Goal: Information Seeking & Learning: Learn about a topic

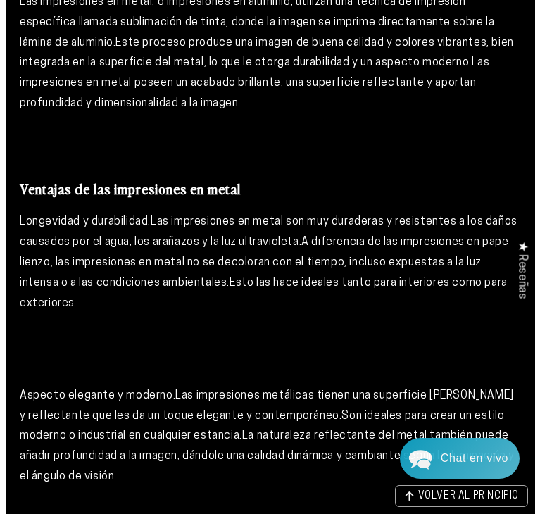
scroll to position [1743, 0]
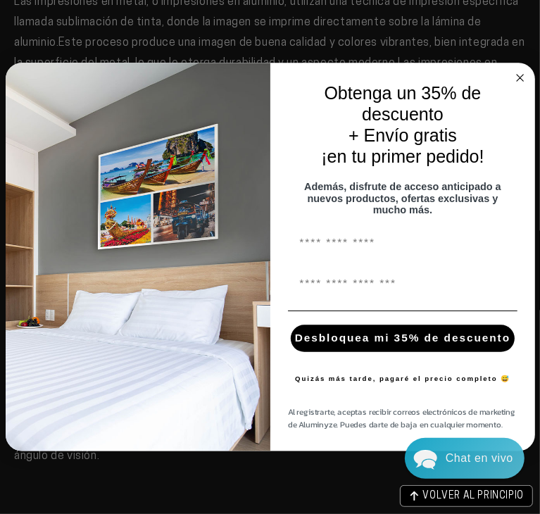
click at [516, 70] on circle "Cerrar diálogo" at bounding box center [518, 77] width 15 height 15
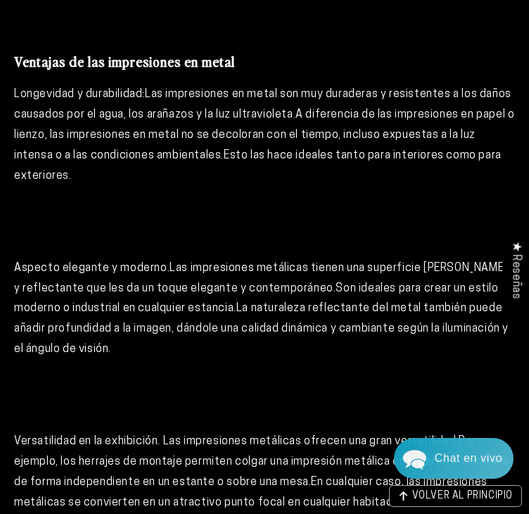
scroll to position [1937, 0]
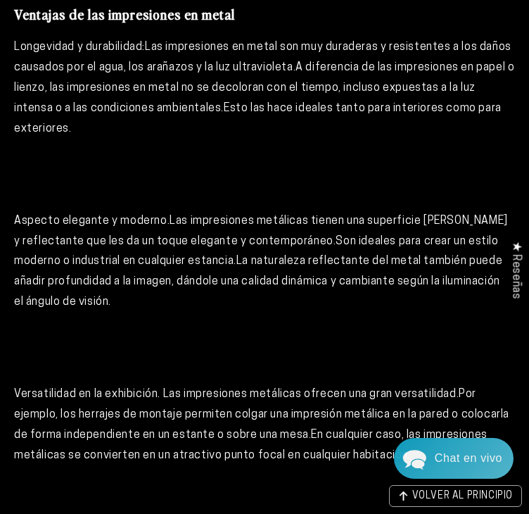
click at [16, 45] on font "Longevidad y durabilidad:" at bounding box center [79, 47] width 131 height 11
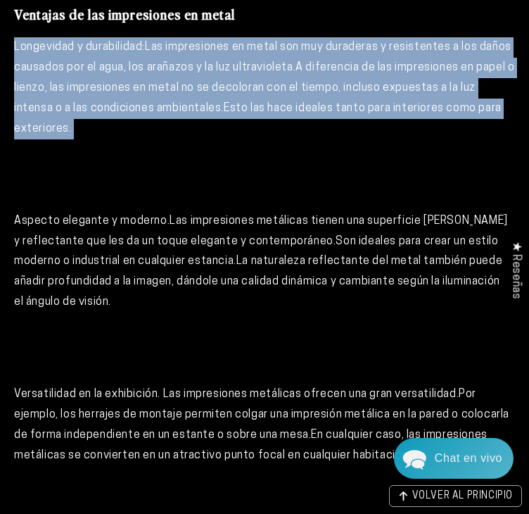
drag, startPoint x: 14, startPoint y: 45, endPoint x: 123, endPoint y: 147, distance: 149.3
click at [123, 147] on p "Longevidad y durabilidad: Las impresiones en metal son muy duraderas y resisten…" at bounding box center [264, 118] width 501 height 162
copy p "Longevidad y durabilidad: Las impresiones en metal son muy duraderas y resisten…"
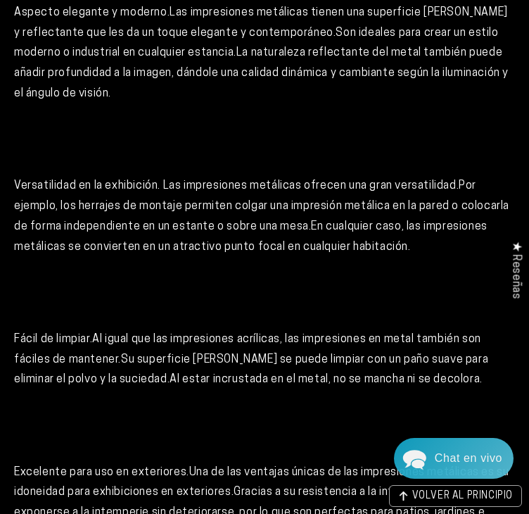
scroll to position [2134, 0]
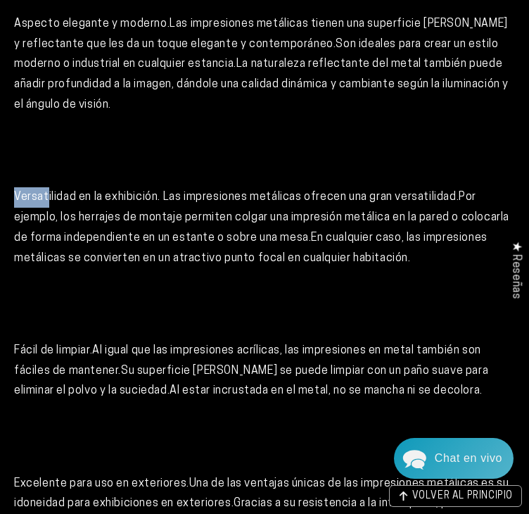
drag, startPoint x: 17, startPoint y: 196, endPoint x: 49, endPoint y: 189, distance: 32.4
click at [49, 191] on font "Versatilidad en la exhibición" at bounding box center [86, 196] width 144 height 11
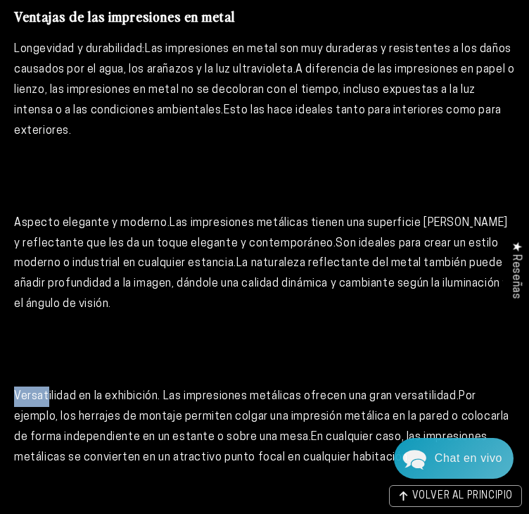
scroll to position [1929, 0]
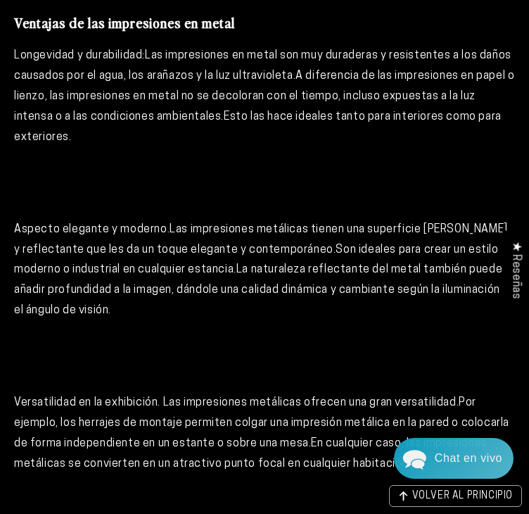
click at [32, 272] on font "Son ideales para crear un estilo moderno o industrial en cualquier estancia." at bounding box center [256, 260] width 485 height 32
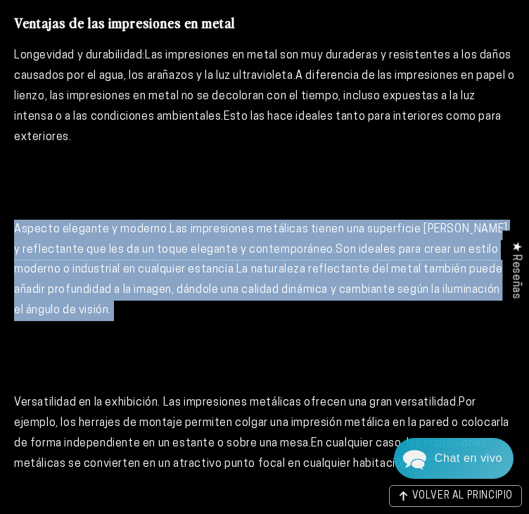
drag, startPoint x: 15, startPoint y: 231, endPoint x: 176, endPoint y: 319, distance: 182.9
click at [176, 319] on p "Aspecto elegante y moderno. Las impresiones metálicas tienen una superficie [PE…" at bounding box center [264, 300] width 501 height 162
copy p "Aspecto elegante y moderno. Las impresiones metálicas tienen una superficie [PE…"
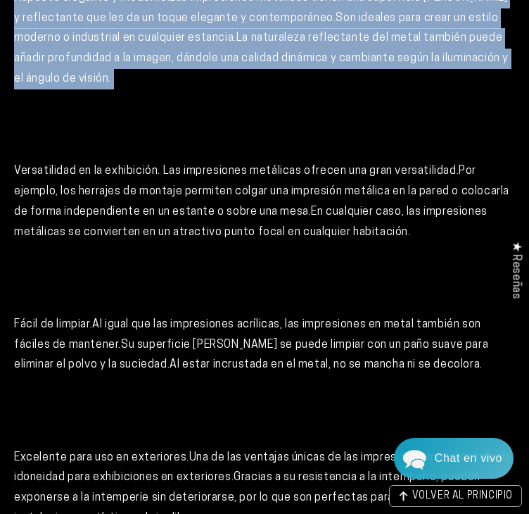
scroll to position [2161, 0]
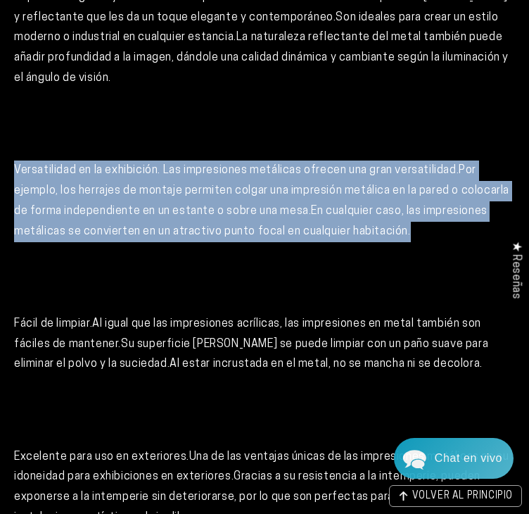
drag, startPoint x: 13, startPoint y: 170, endPoint x: 423, endPoint y: 231, distance: 414.0
copy p "Versatilidad en la exhibición . Las impresiones metálicas ofrecen una gran vers…"
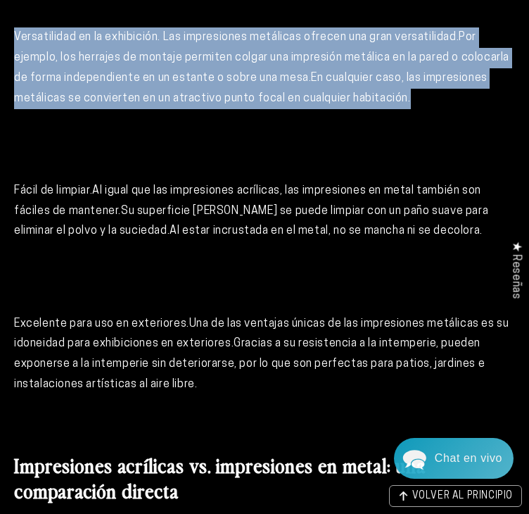
scroll to position [2295, 0]
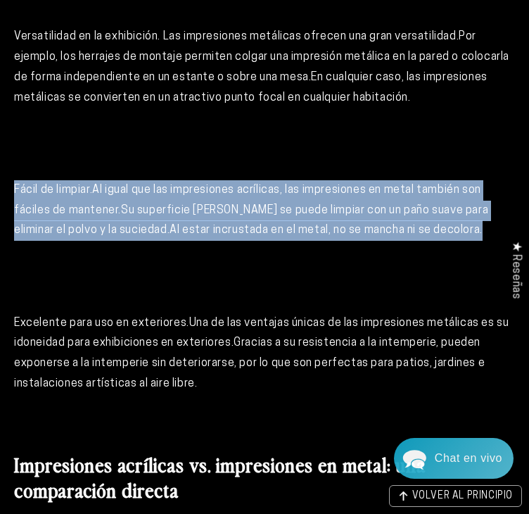
drag, startPoint x: 13, startPoint y: 188, endPoint x: 431, endPoint y: 233, distance: 420.3
copy p "Fácil de limpiar. Al igual que las impresiones acrílicas, las impresiones en me…"
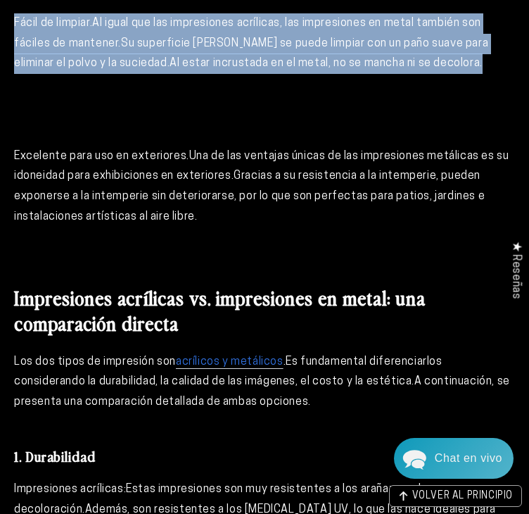
scroll to position [2511, 0]
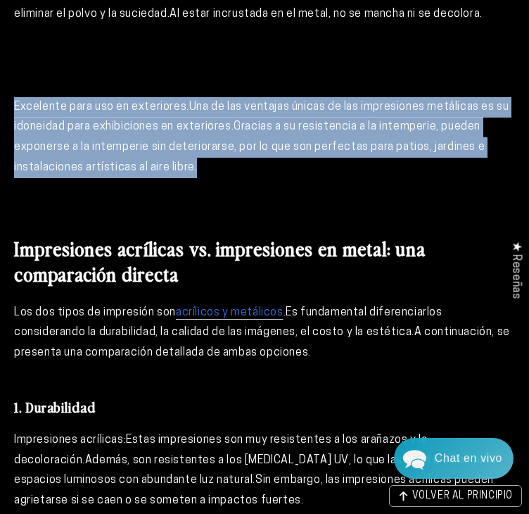
drag, startPoint x: 17, startPoint y: 108, endPoint x: 205, endPoint y: 166, distance: 197.4
click at [205, 166] on p "Excelente para uso en exteriores. Una de las ventajas únicas de las impresiones…" at bounding box center [264, 158] width 501 height 122
copy p "Excelente para uso en exteriores. Una de las ventajas únicas de las impresiones…"
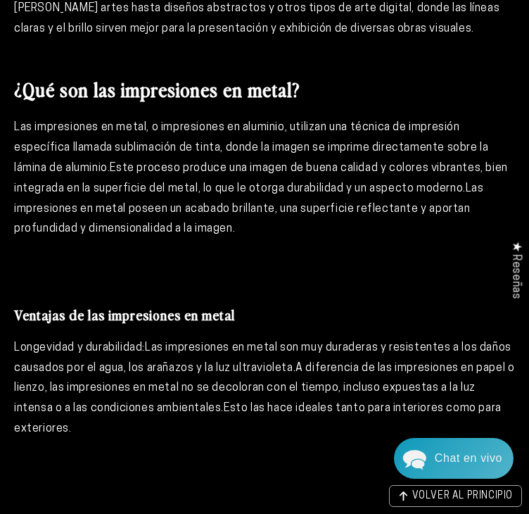
scroll to position [1714, 0]
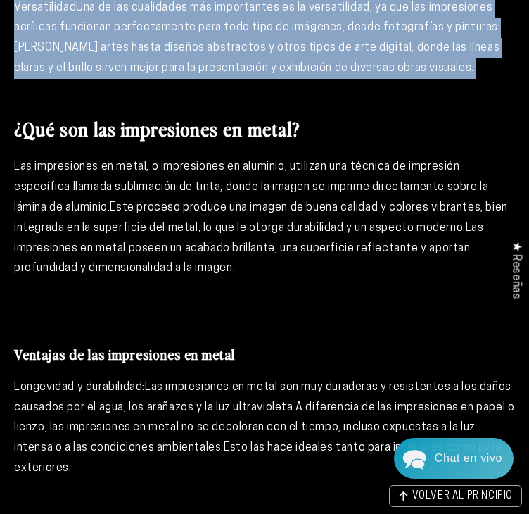
drag, startPoint x: 14, startPoint y: 163, endPoint x: 172, endPoint y: 102, distance: 169.5
copy div "Loremip dolor s ametconsect. Adi elitseddoei temporinc utlabor etd magnaal e ad…"
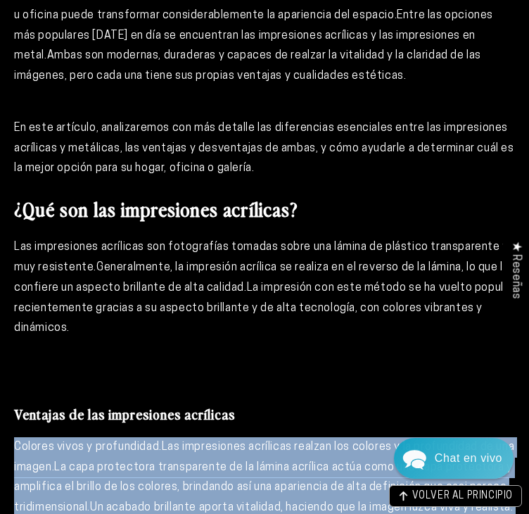
scroll to position [720, 0]
